Goal: Navigation & Orientation: Find specific page/section

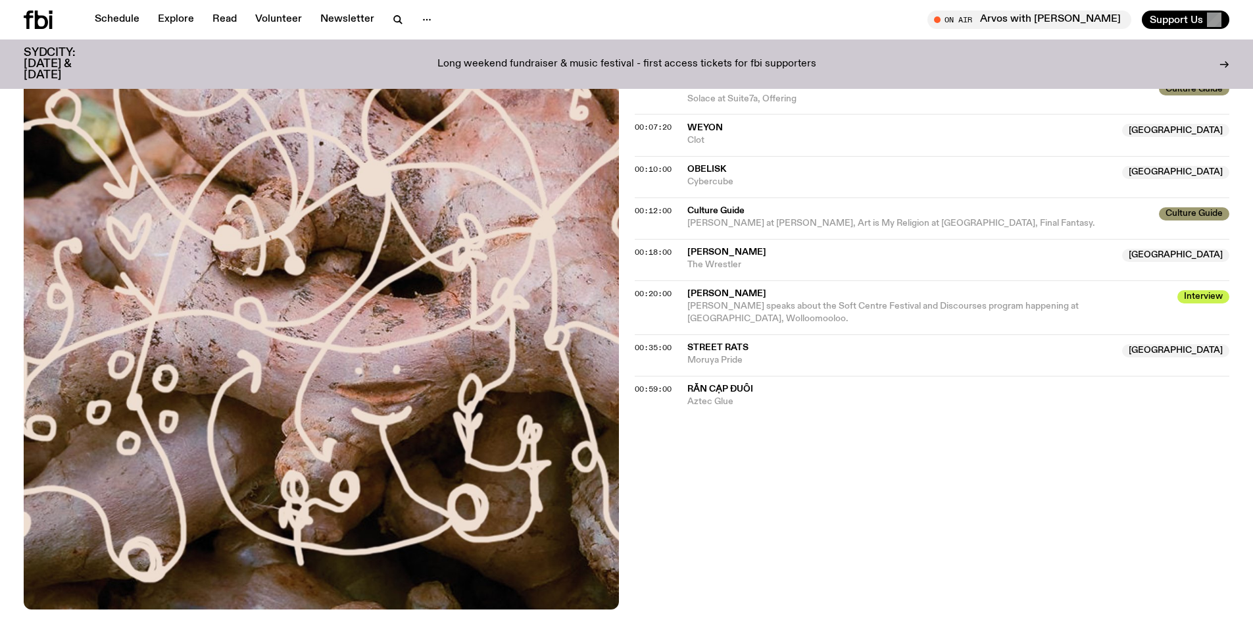
scroll to position [498, 0]
click at [870, 218] on span "Bonnie Huang at Schmick, Art is My Religion at Ramblin' Rascal Tavern, Final Fa…" at bounding box center [892, 222] width 408 height 9
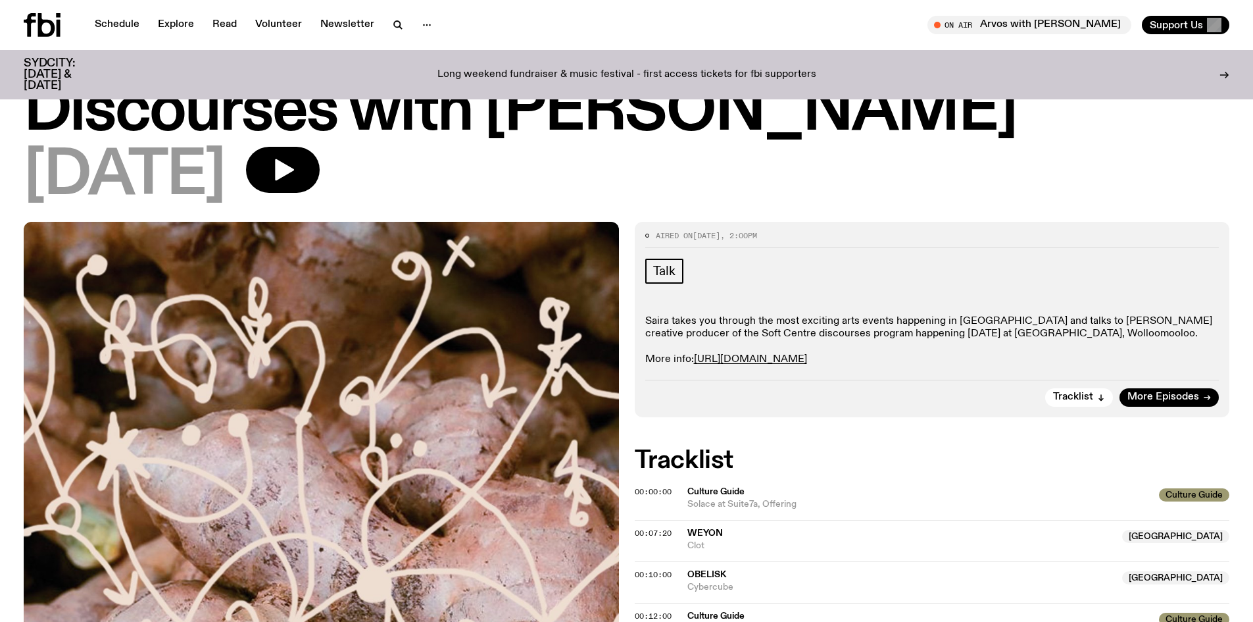
scroll to position [0, 0]
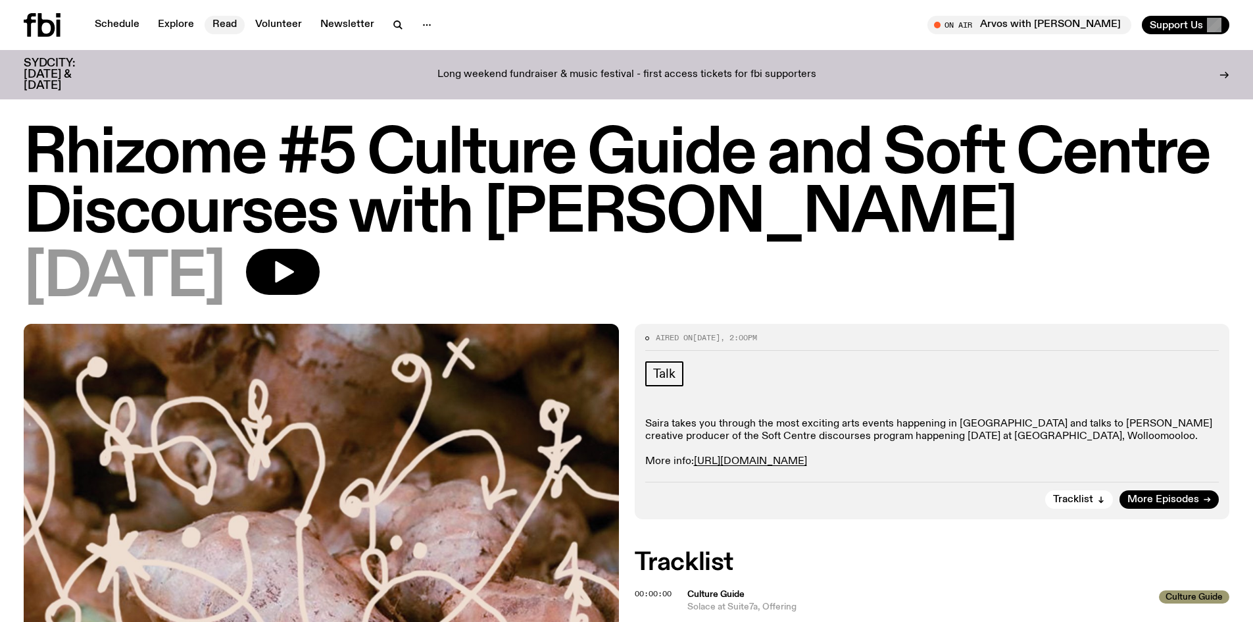
click at [205, 22] on link "Read" at bounding box center [225, 25] width 40 height 18
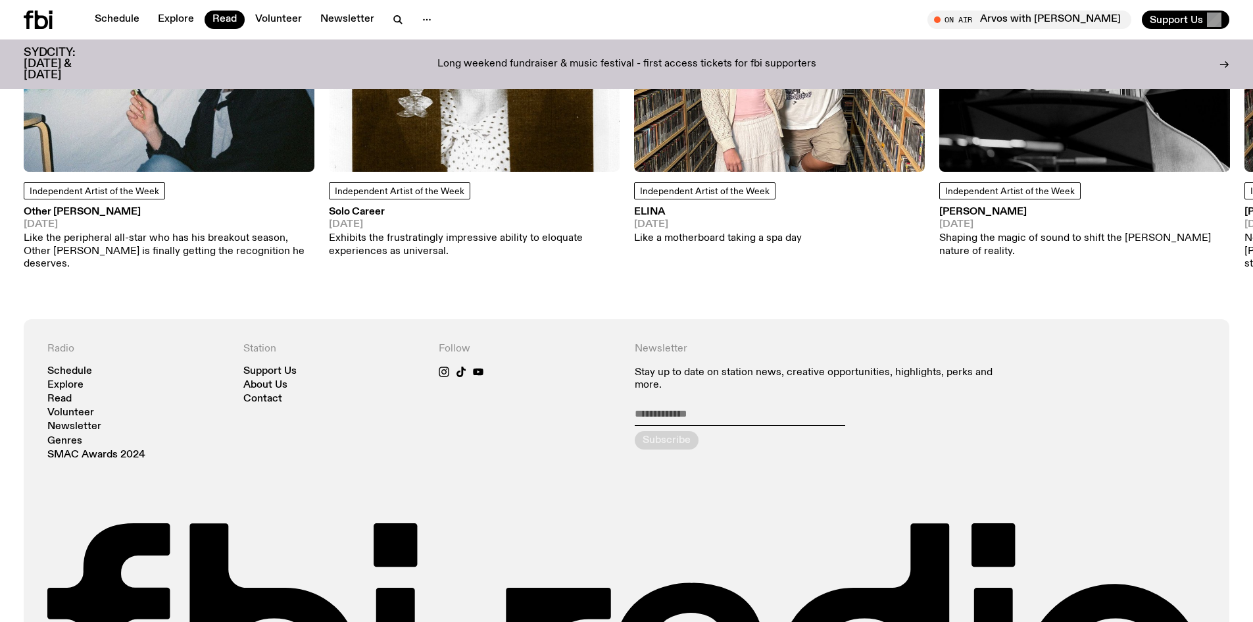
scroll to position [1328, 0]
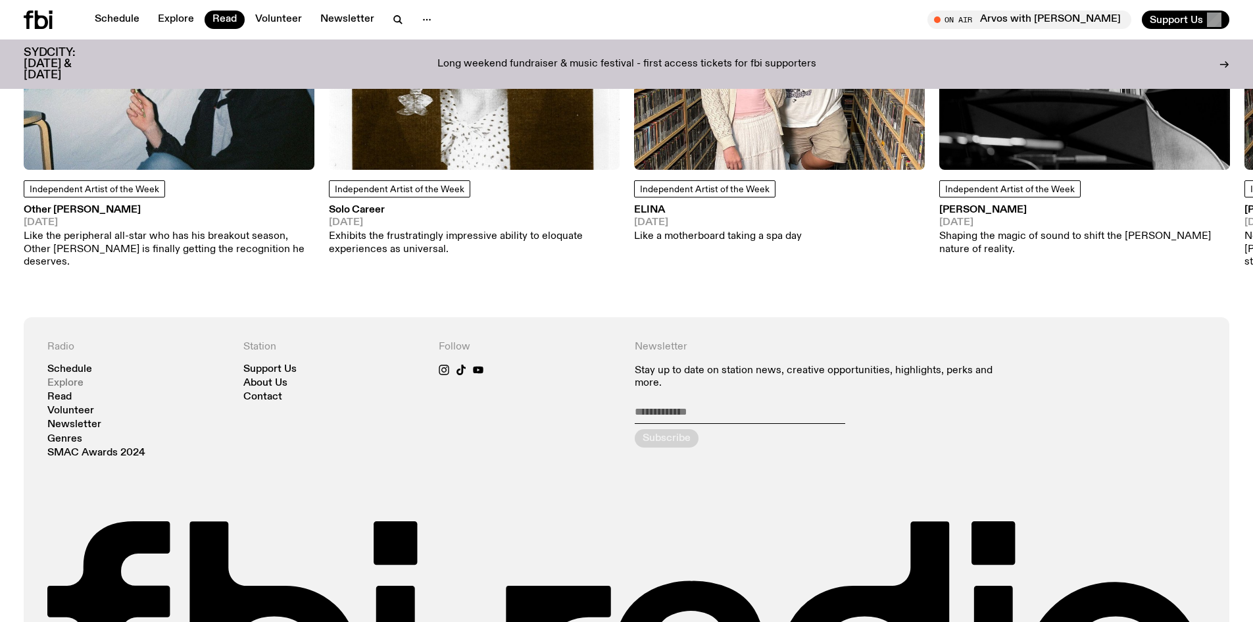
click at [76, 378] on link "Explore" at bounding box center [65, 383] width 36 height 10
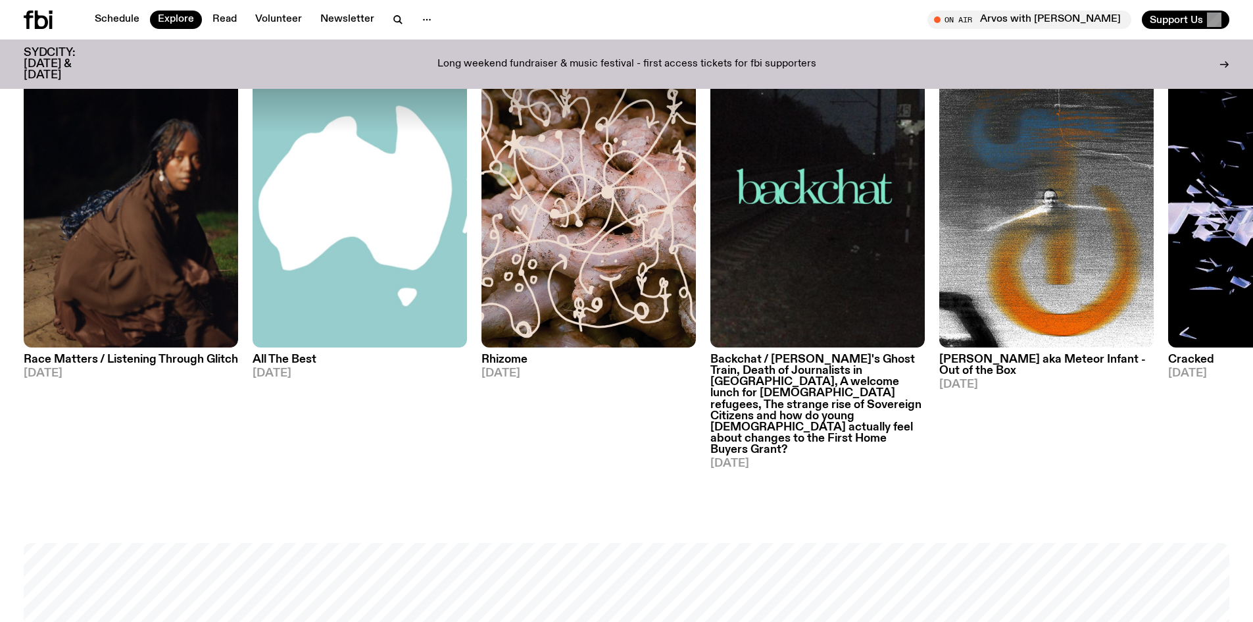
scroll to position [1509, 0]
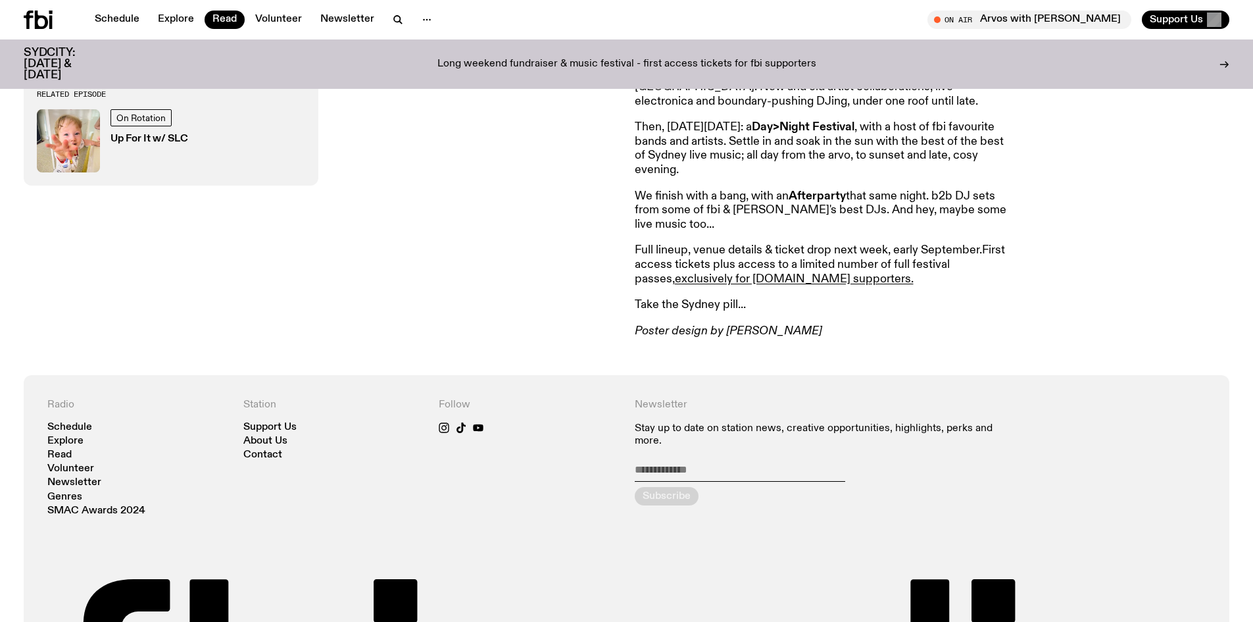
scroll to position [821, 0]
click at [1052, 19] on span "Tune in live" at bounding box center [1033, 19] width 183 height 10
